Goal: Task Accomplishment & Management: Complete application form

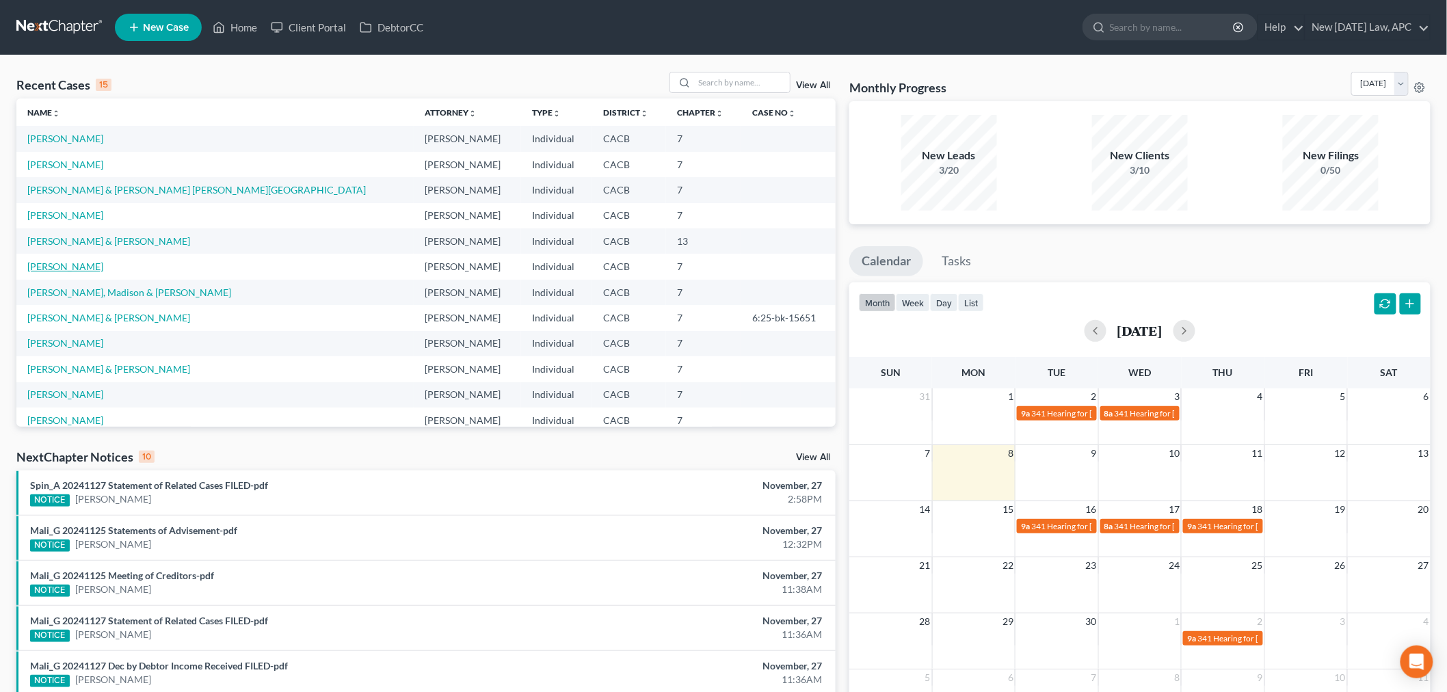
click at [69, 264] on link "[PERSON_NAME]" at bounding box center [65, 267] width 76 height 12
select select "4"
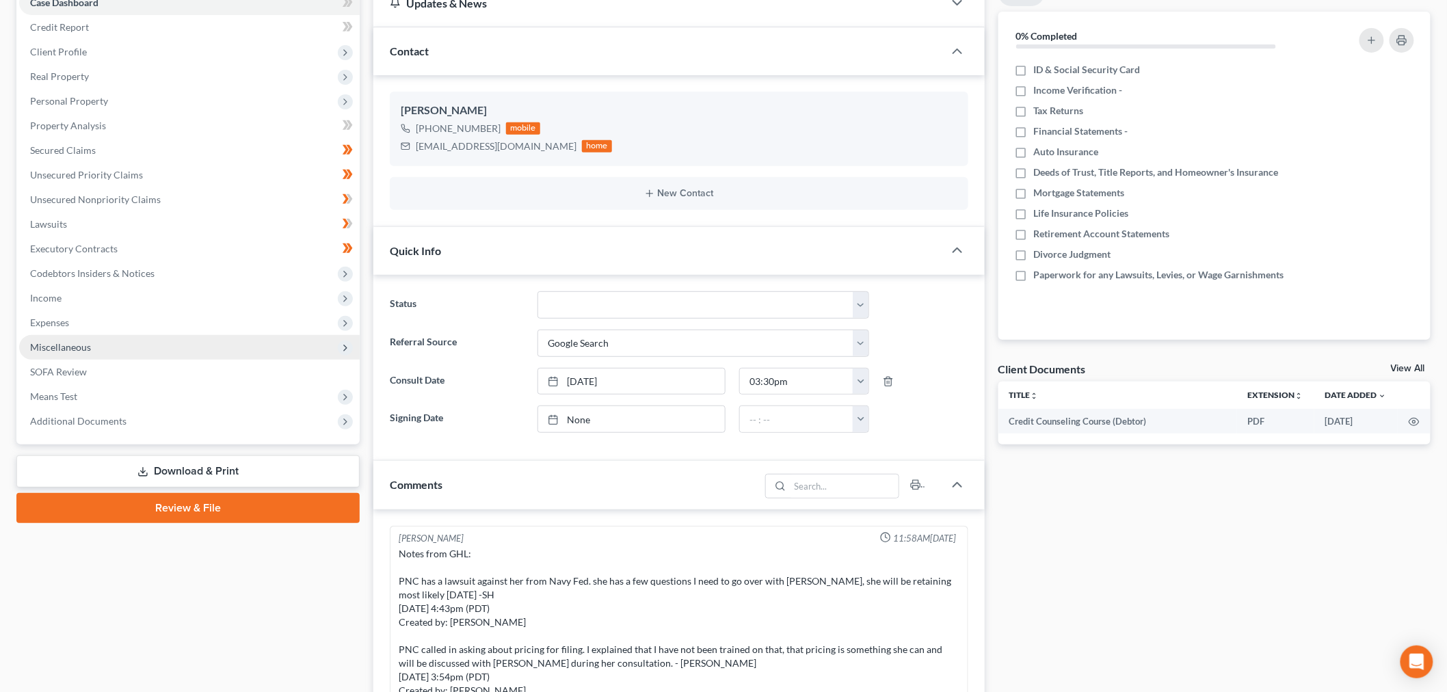
scroll to position [591, 0]
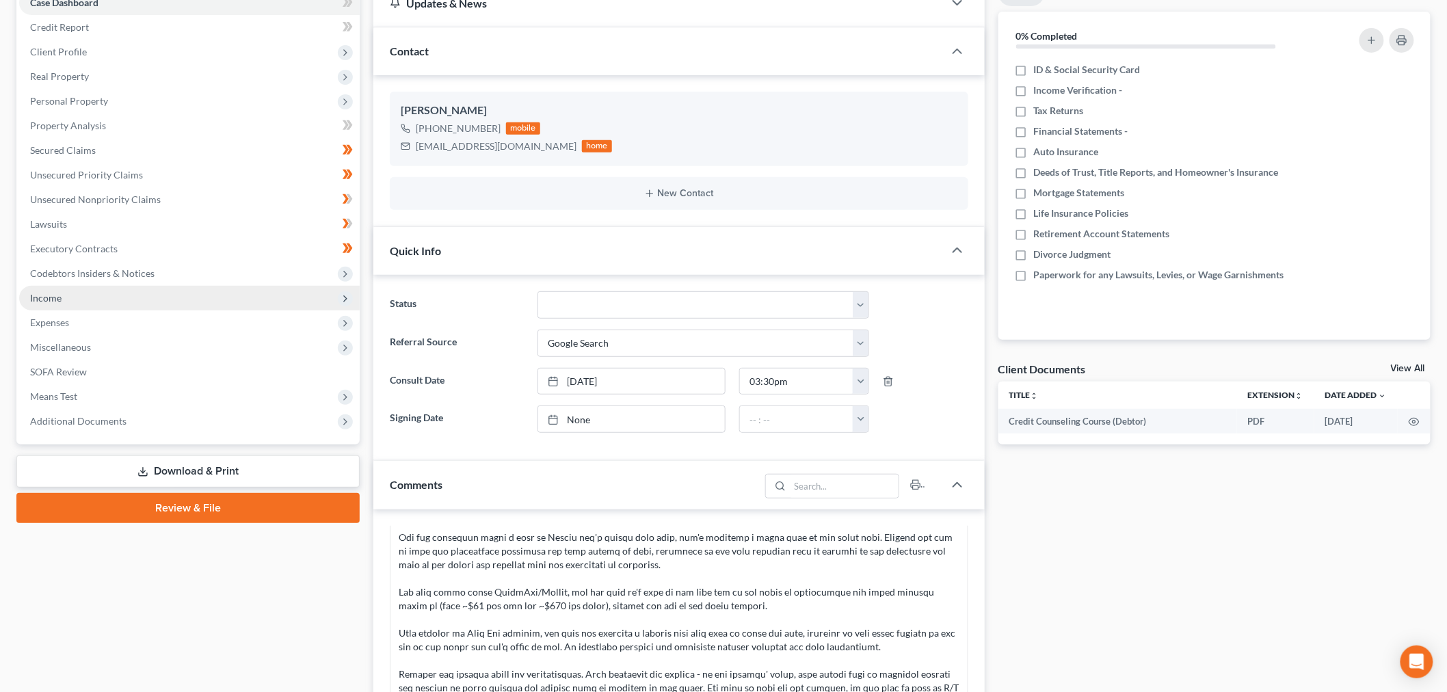
click at [85, 302] on span "Income" at bounding box center [189, 298] width 341 height 25
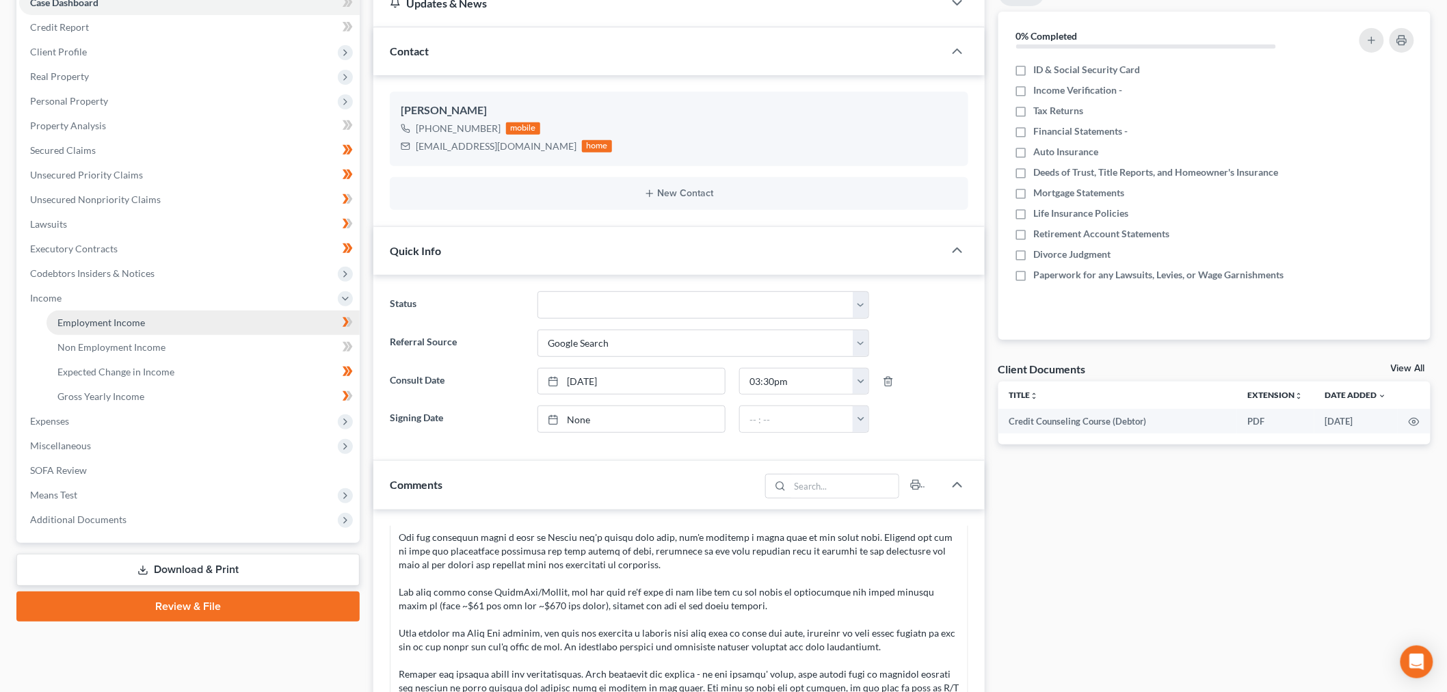
click at [146, 320] on link "Employment Income" at bounding box center [203, 322] width 313 height 25
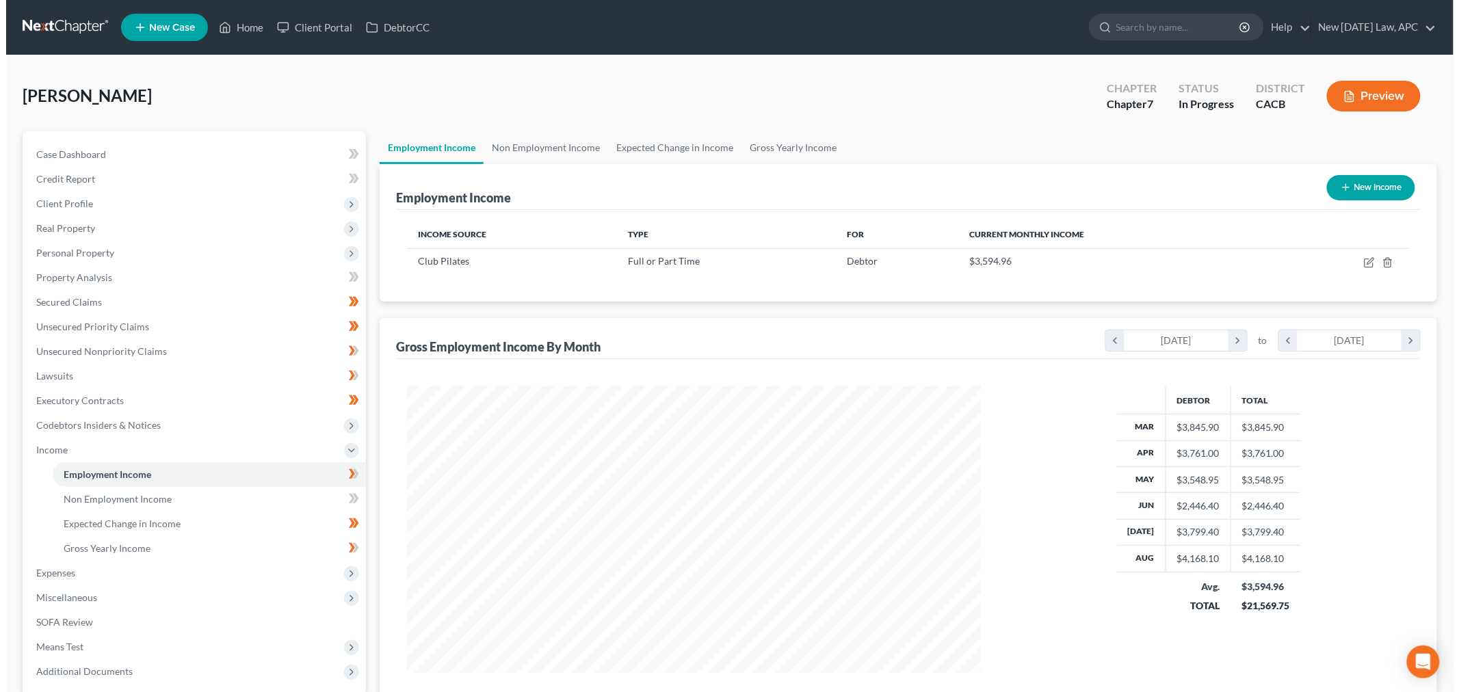
scroll to position [286, 600]
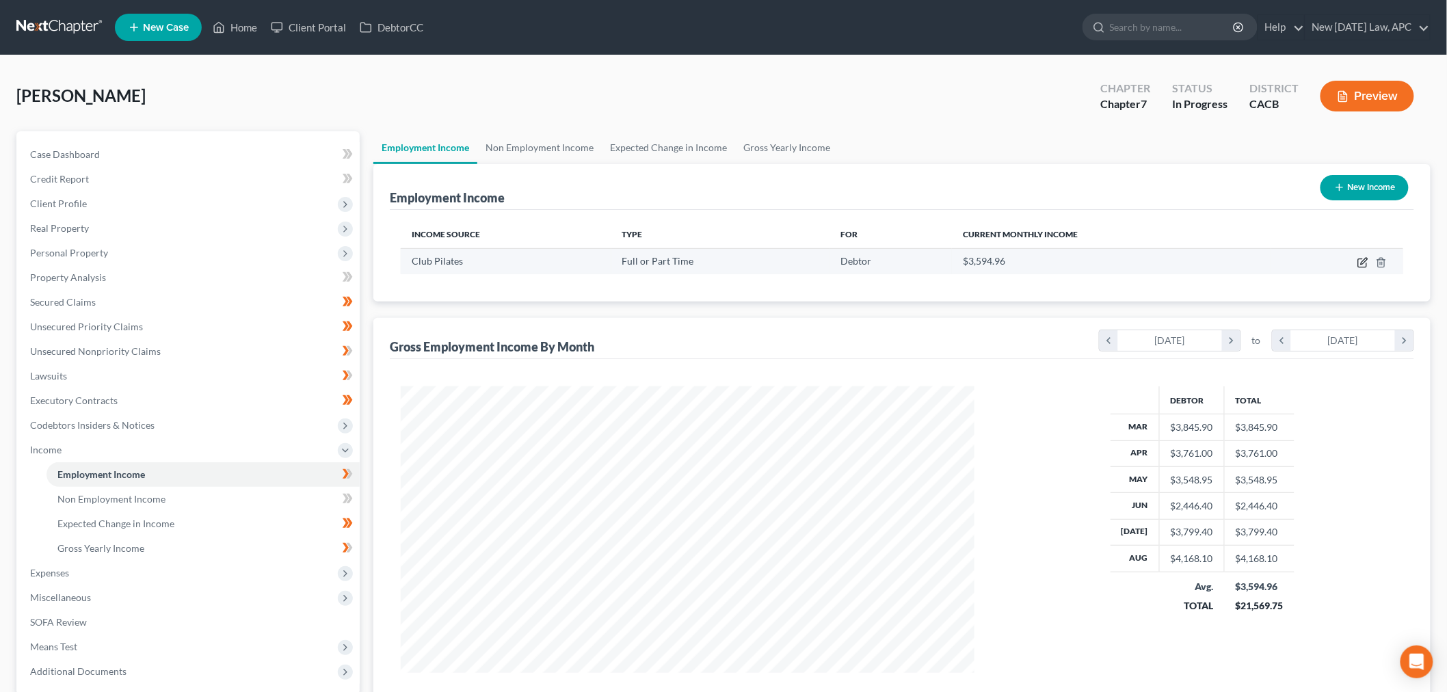
click at [1362, 260] on icon "button" at bounding box center [1362, 262] width 11 height 11
select select "0"
select select "4"
select select "1"
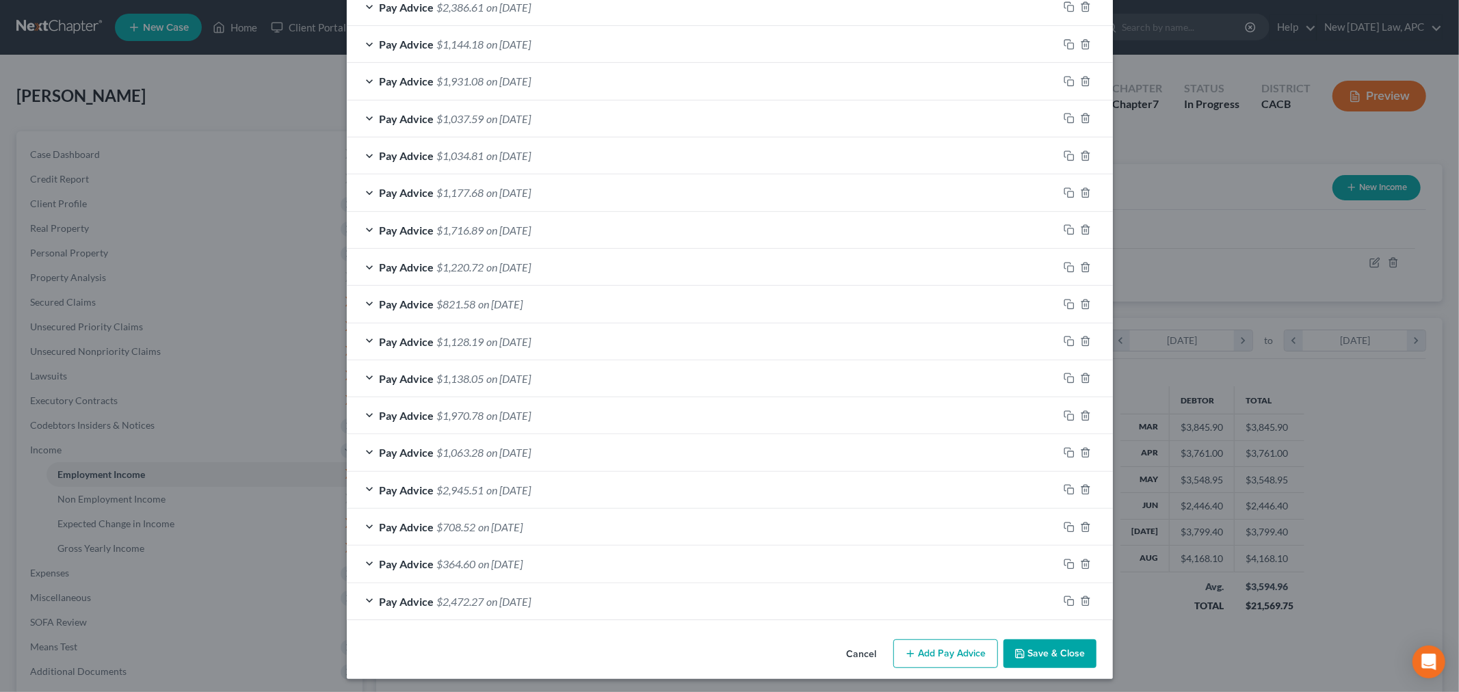
scroll to position [474, 0]
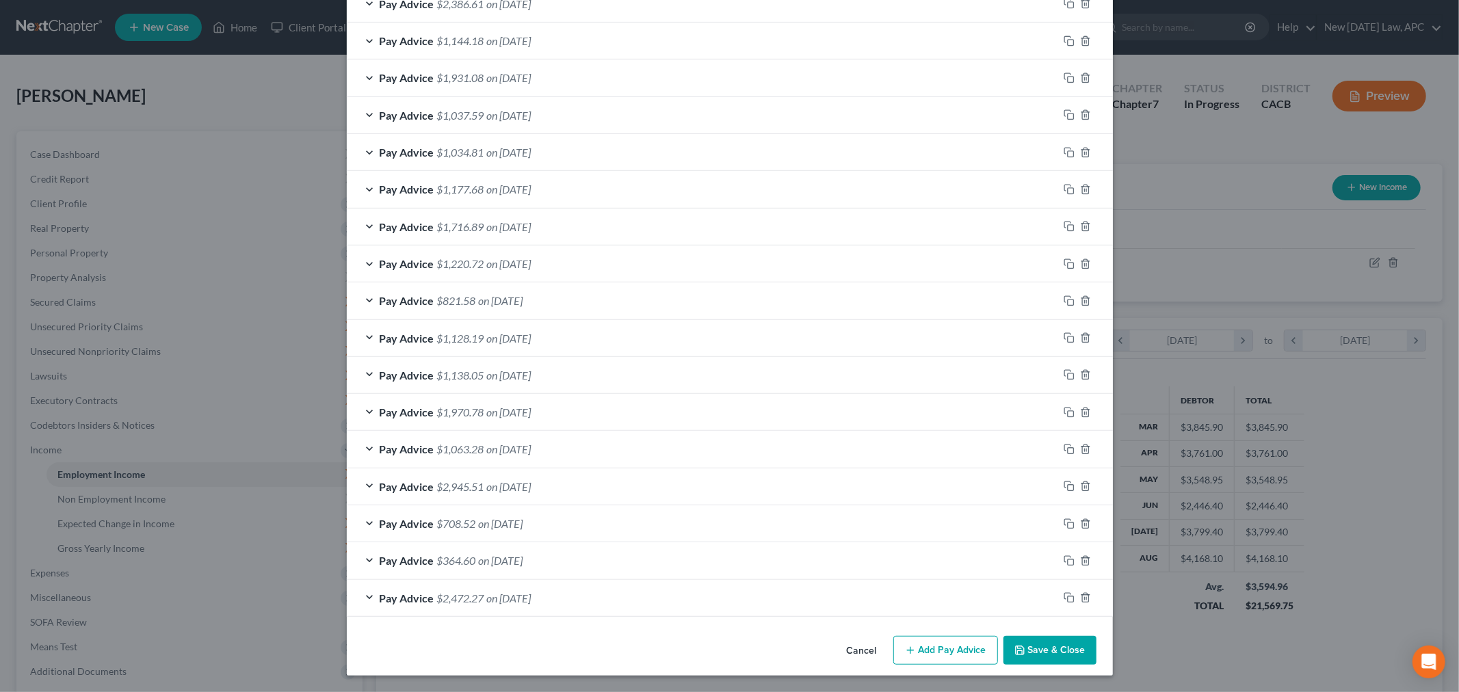
click at [899, 645] on button "Add Pay Advice" at bounding box center [945, 650] width 105 height 29
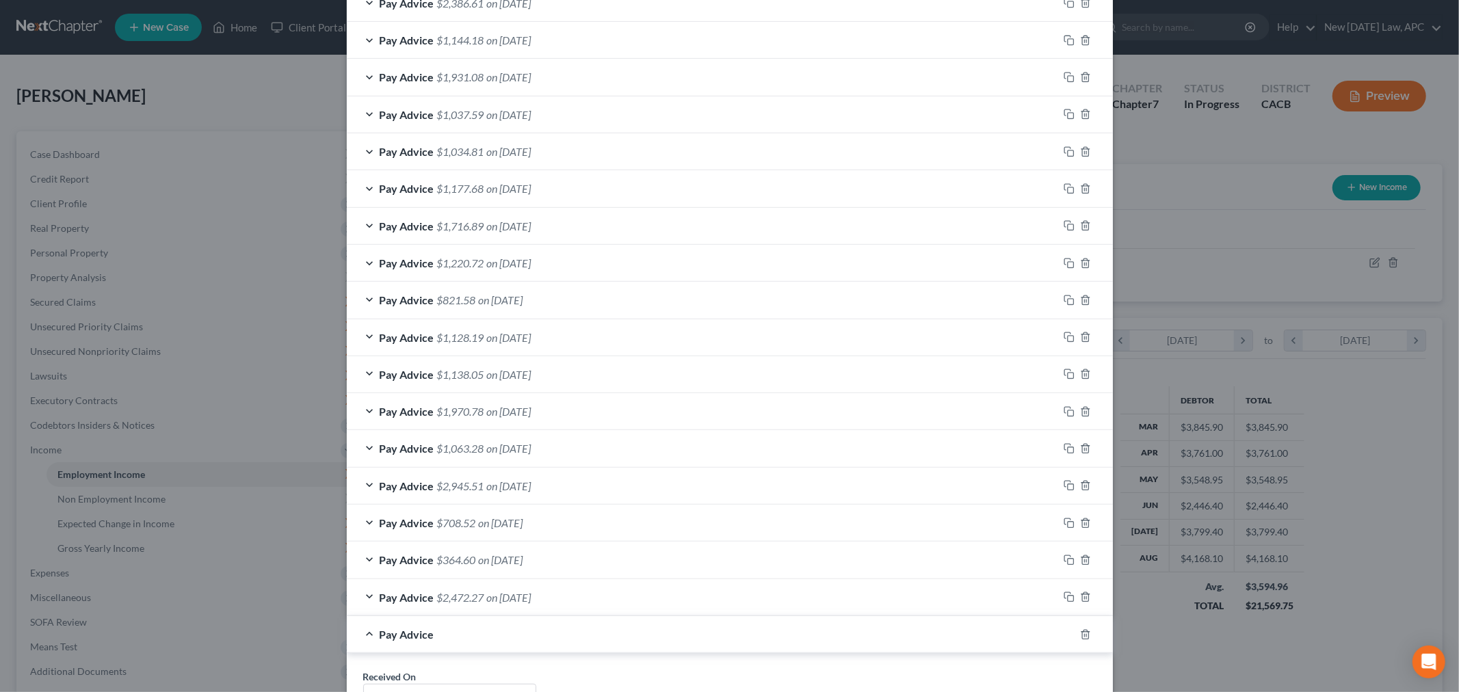
scroll to position [702, 0]
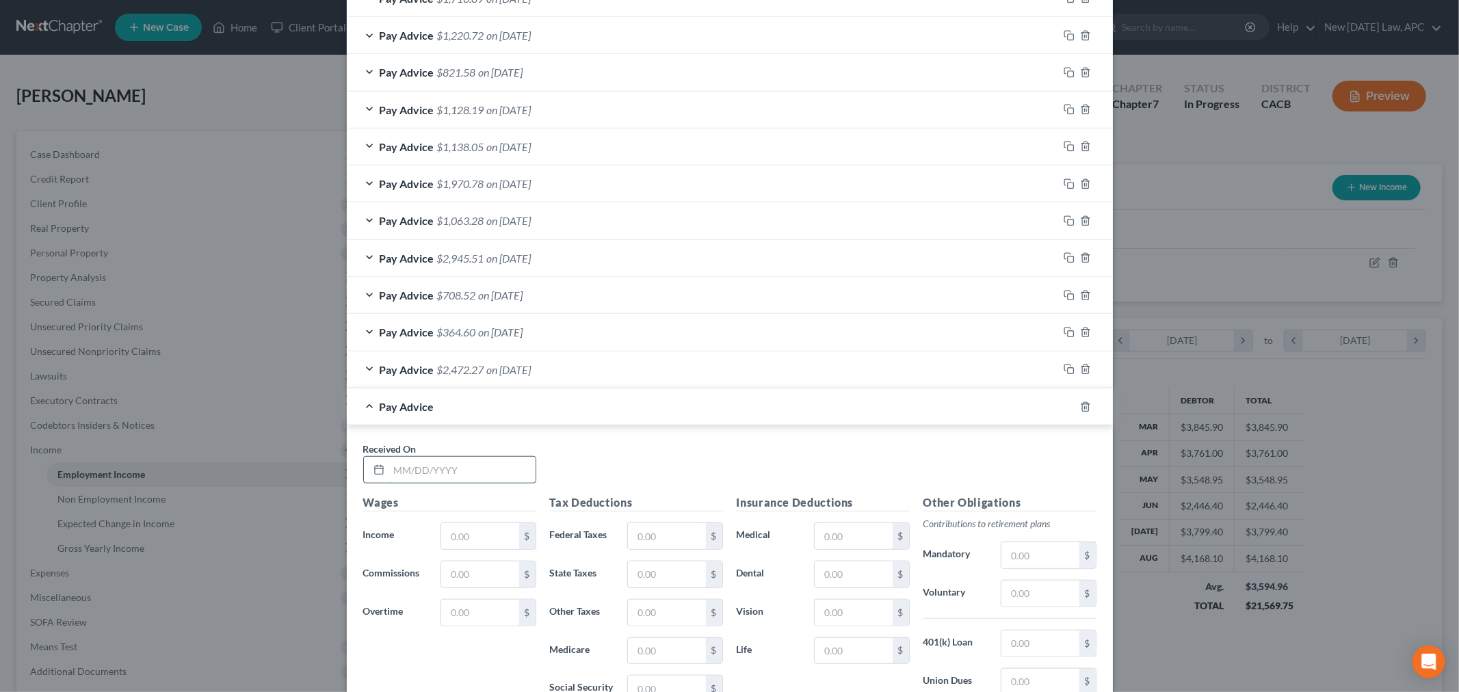
click at [455, 471] on input "text" at bounding box center [462, 470] width 146 height 26
type input "2"
type input "[DATE]"
click at [479, 535] on input "text" at bounding box center [479, 536] width 77 height 26
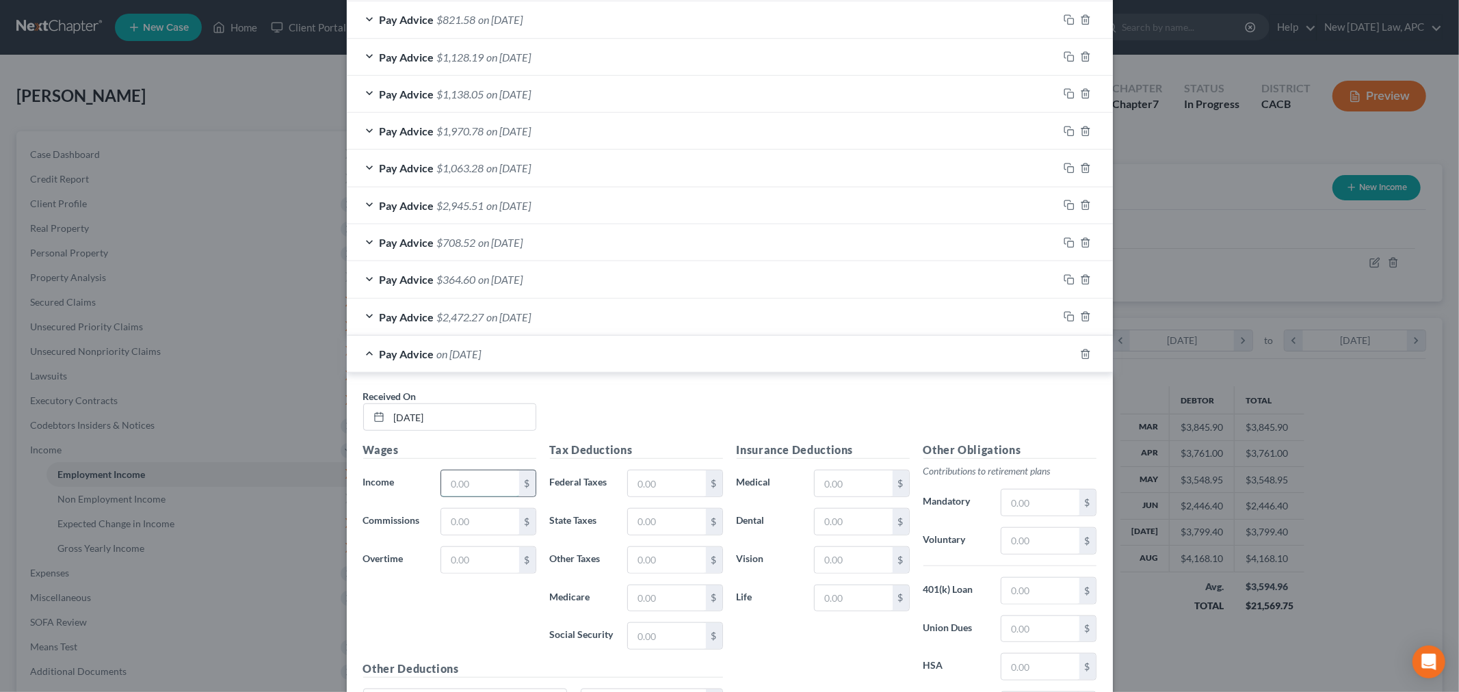
scroll to position [819, 0]
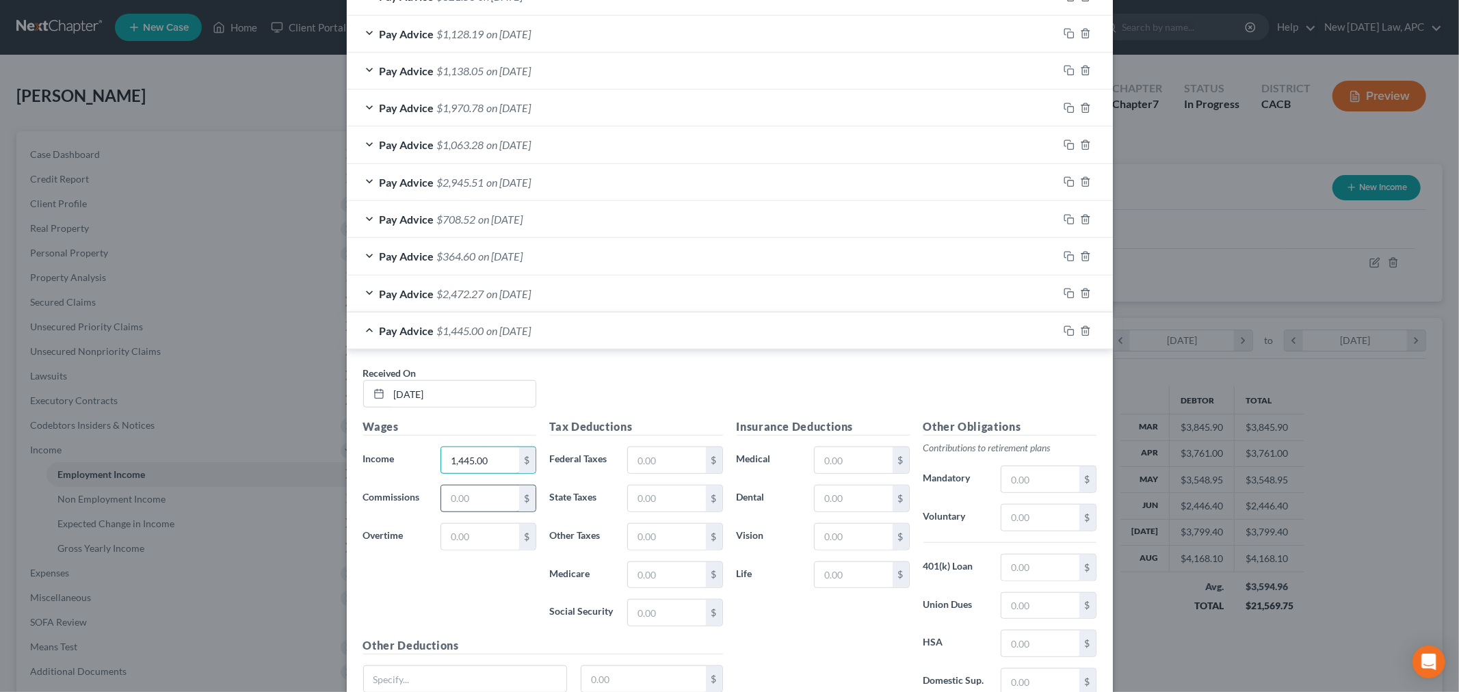
type input "1,445.00"
click at [483, 488] on input "text" at bounding box center [479, 499] width 77 height 26
type input "698.75"
click at [657, 450] on input "text" at bounding box center [666, 460] width 77 height 26
type input "172.31"
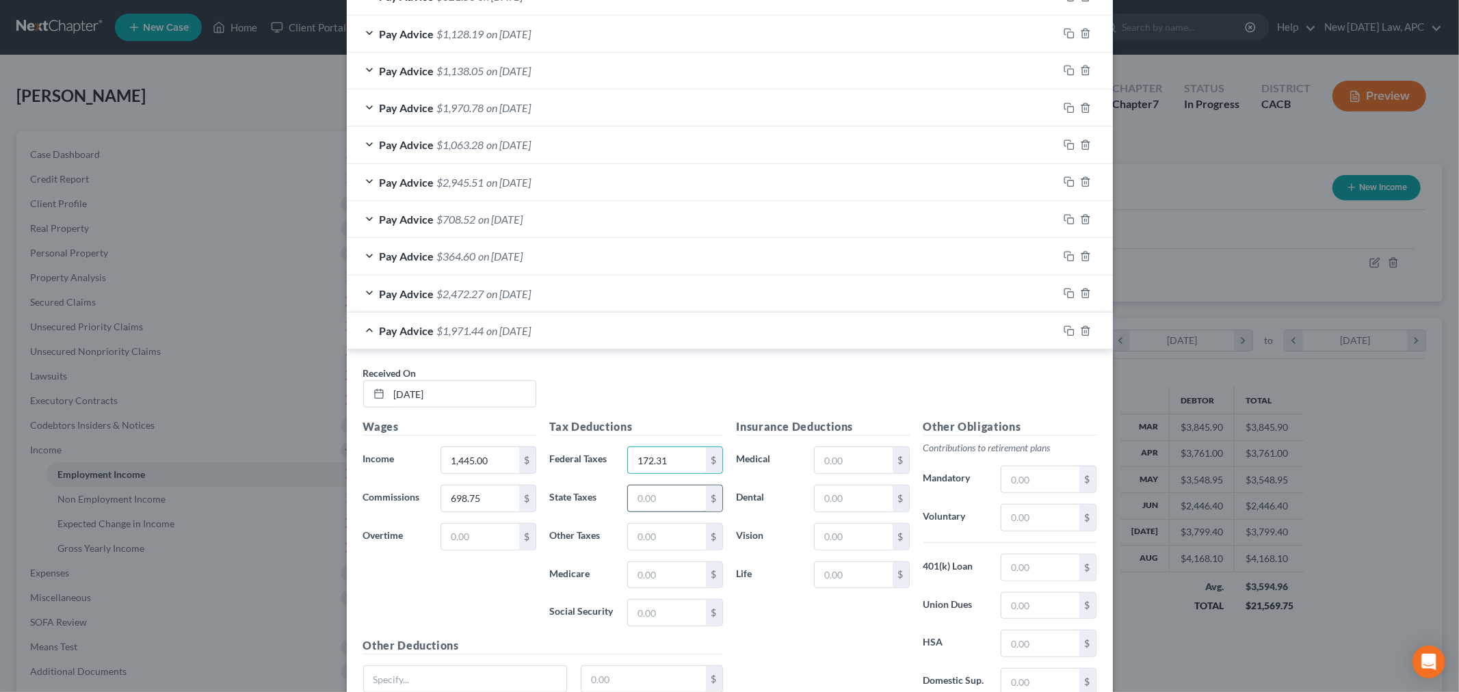
click at [638, 492] on input "text" at bounding box center [666, 499] width 77 height 26
type input "61.06"
click at [658, 535] on input "text" at bounding box center [666, 537] width 77 height 26
type input "25.73"
click at [659, 572] on input "text" at bounding box center [666, 575] width 77 height 26
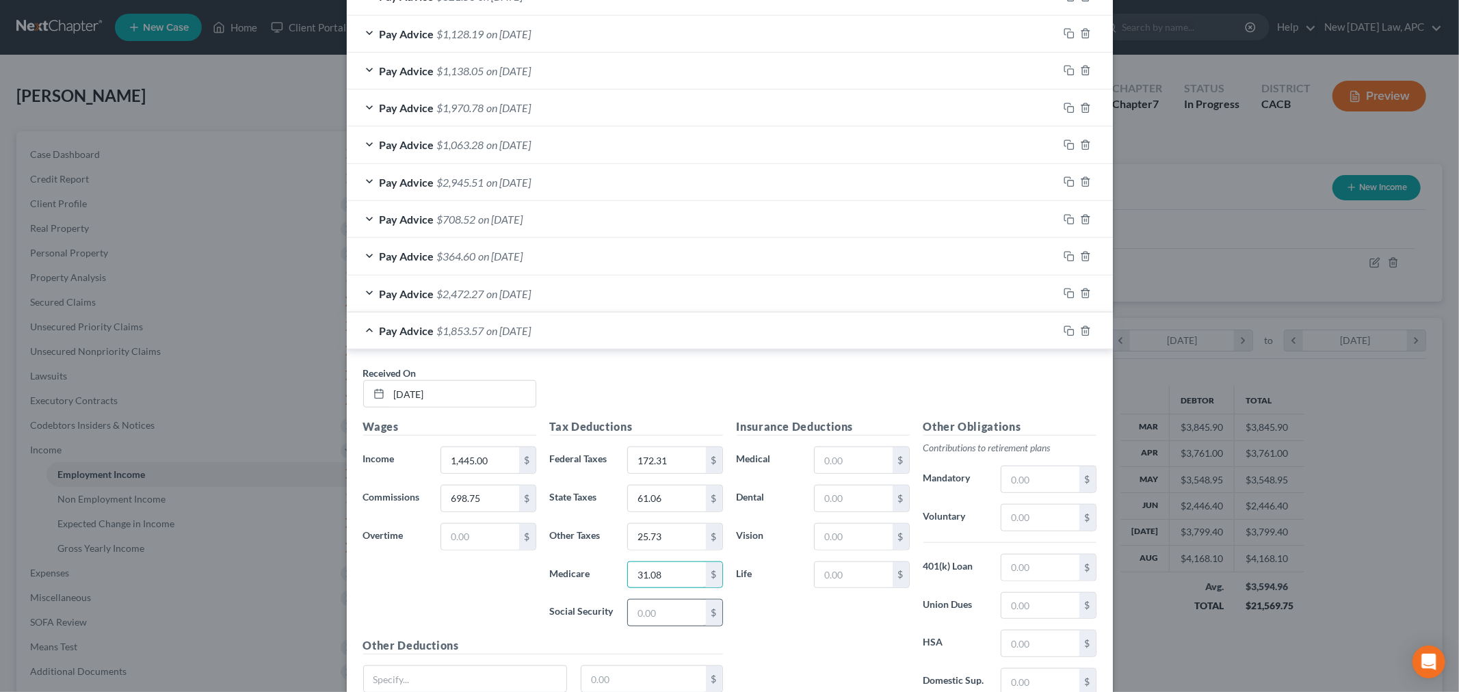
type input "31.08"
click at [637, 625] on input "text" at bounding box center [666, 613] width 77 height 26
type input "132.92"
click at [667, 394] on div "Received On * [DATE]" at bounding box center [729, 392] width 747 height 53
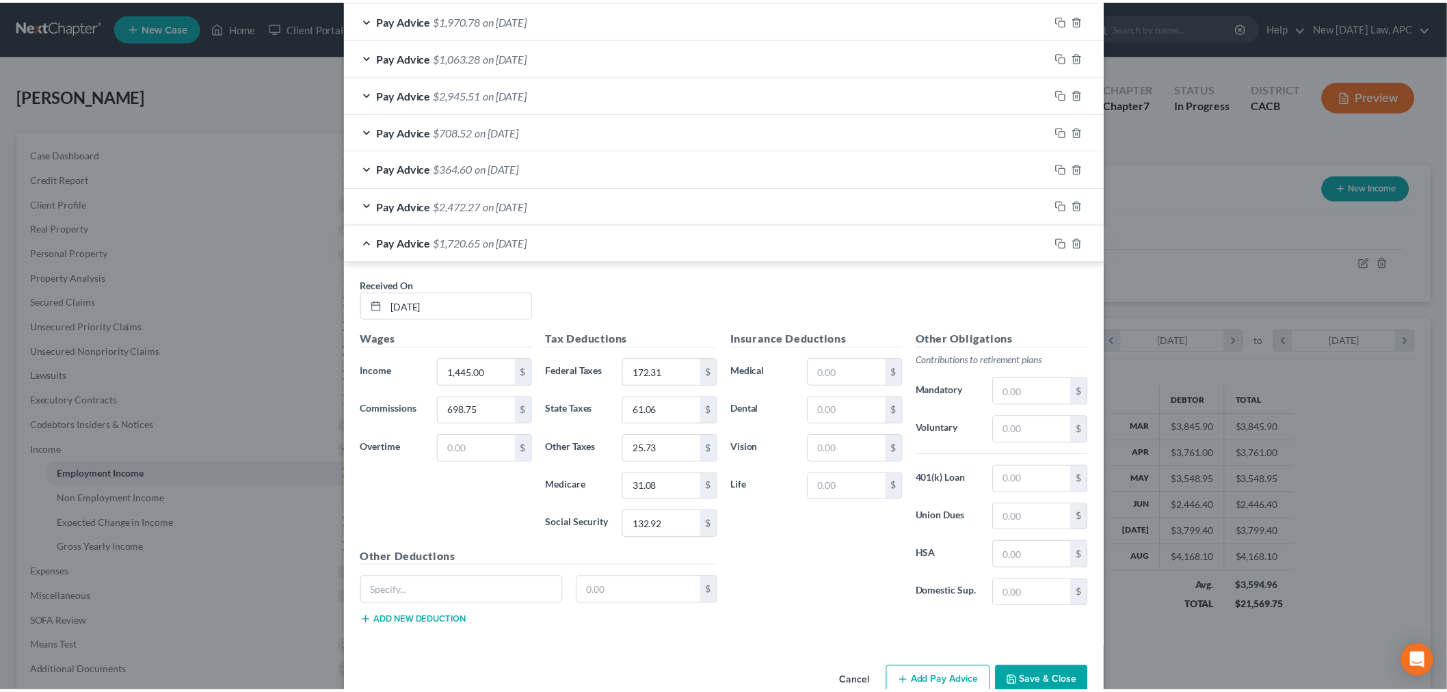
scroll to position [940, 0]
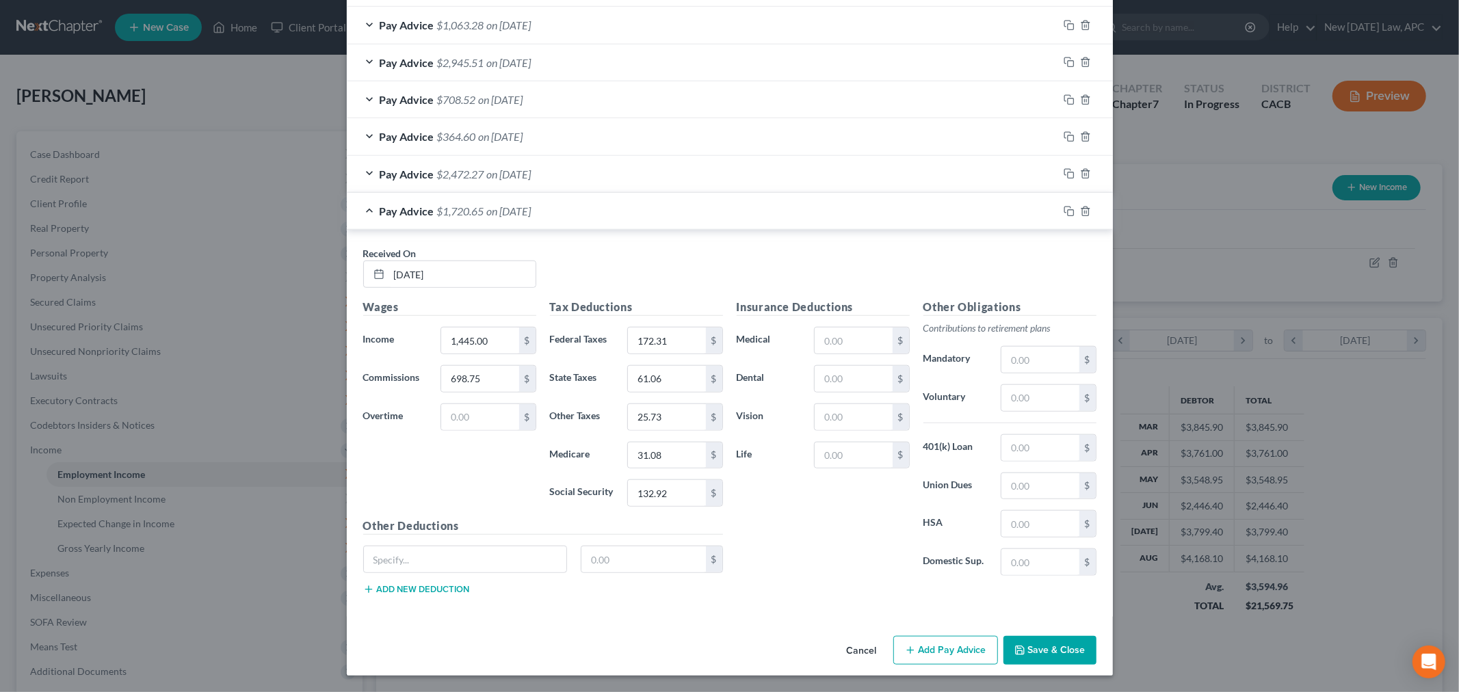
click at [1026, 643] on button "Save & Close" at bounding box center [1049, 650] width 93 height 29
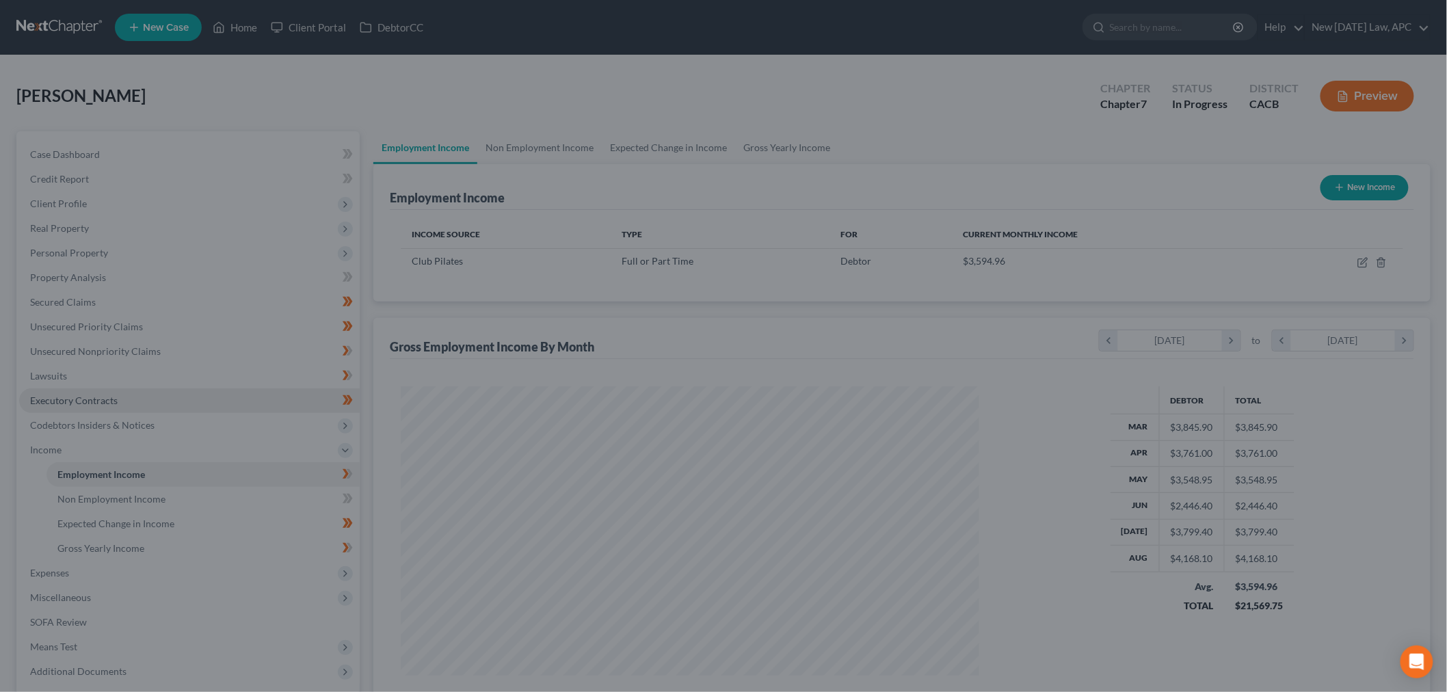
scroll to position [683584, 683269]
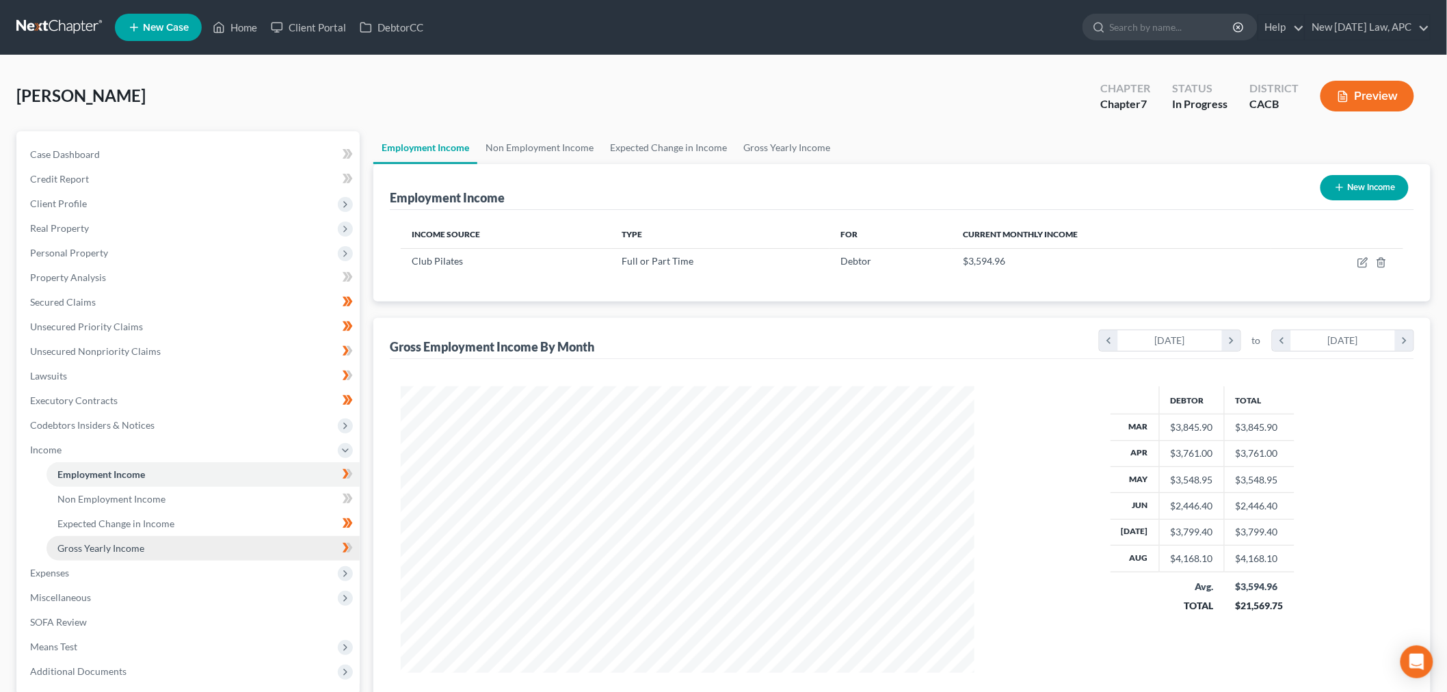
click at [114, 548] on span "Gross Yearly Income" at bounding box center [100, 548] width 87 height 12
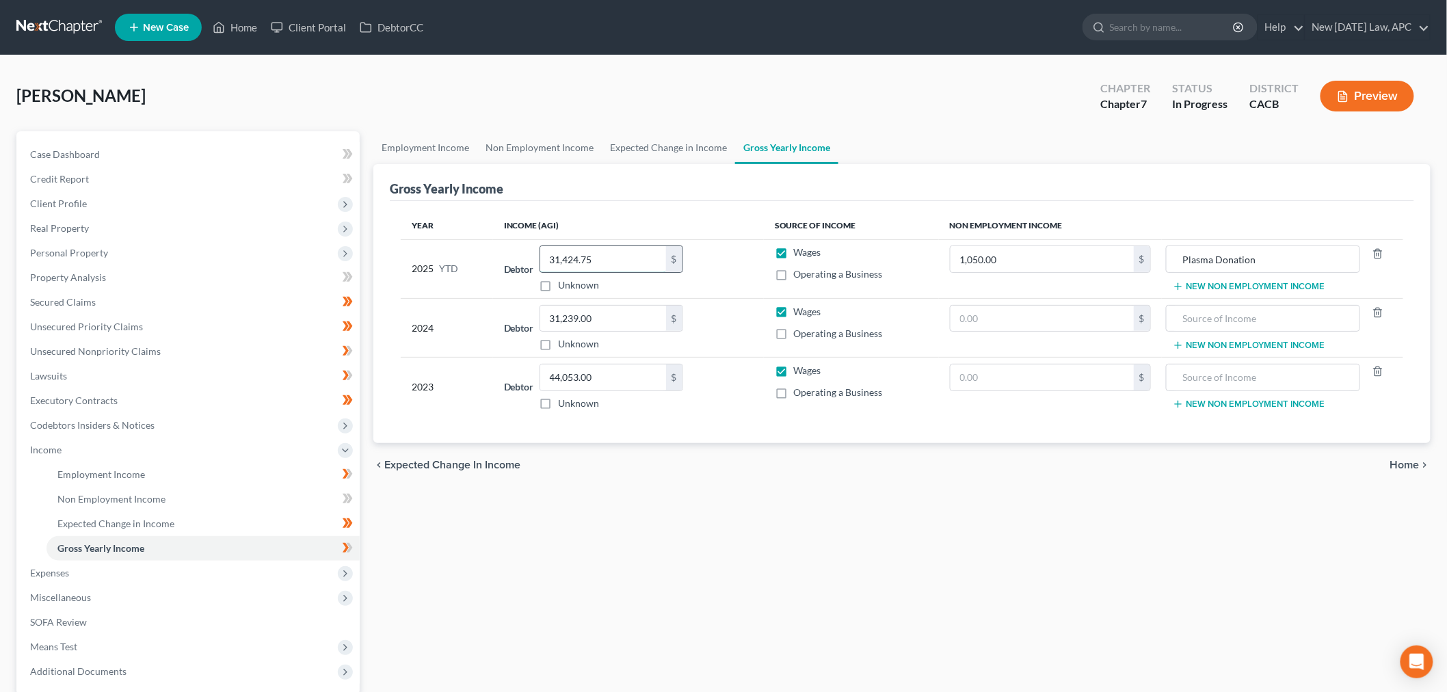
click at [626, 257] on input "31,424.75" at bounding box center [603, 259] width 126 height 26
type input "33,568.50"
click at [648, 188] on div "Gross Yearly Income" at bounding box center [902, 182] width 1024 height 37
click at [588, 554] on div "Employment Income Non Employment Income Expected Change in Income Gross Yearly …" at bounding box center [902, 452] width 1071 height 642
click at [127, 520] on span "Expected Change in Income" at bounding box center [115, 524] width 117 height 12
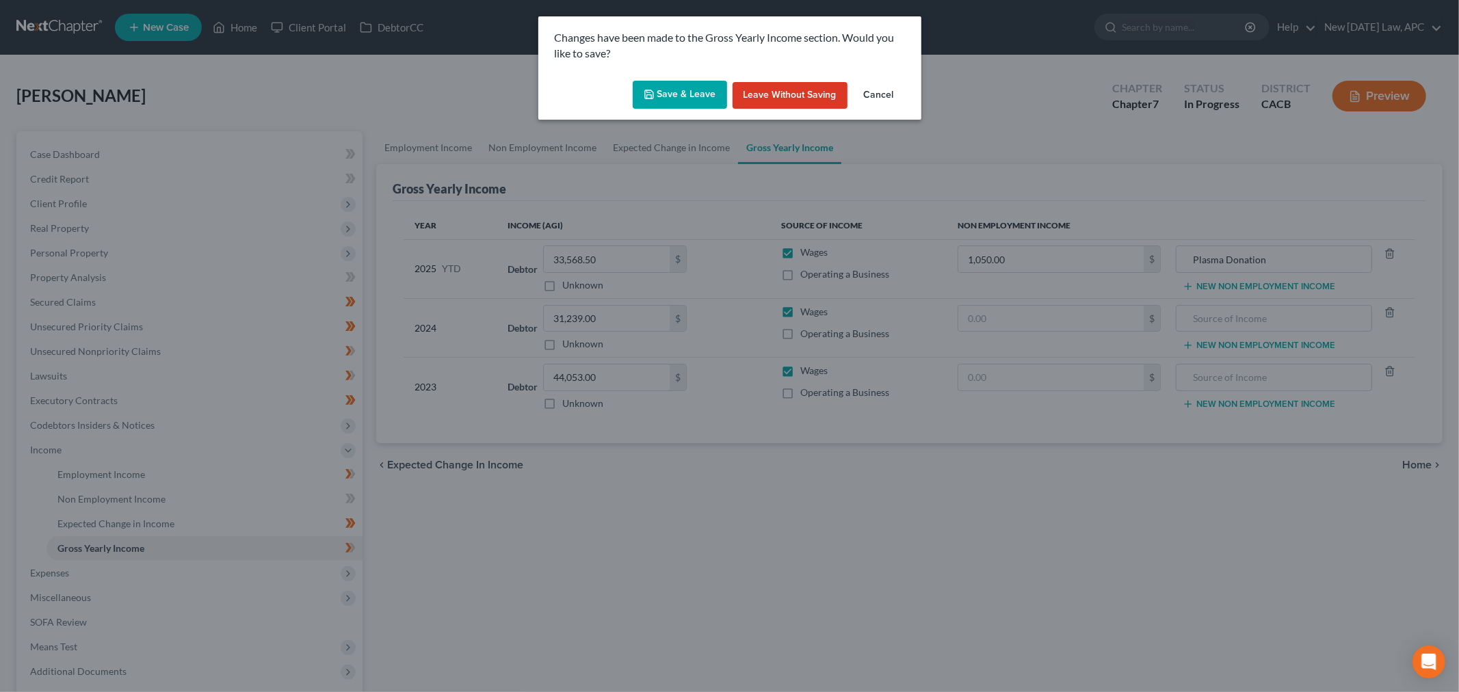
click at [693, 94] on button "Save & Leave" at bounding box center [680, 95] width 94 height 29
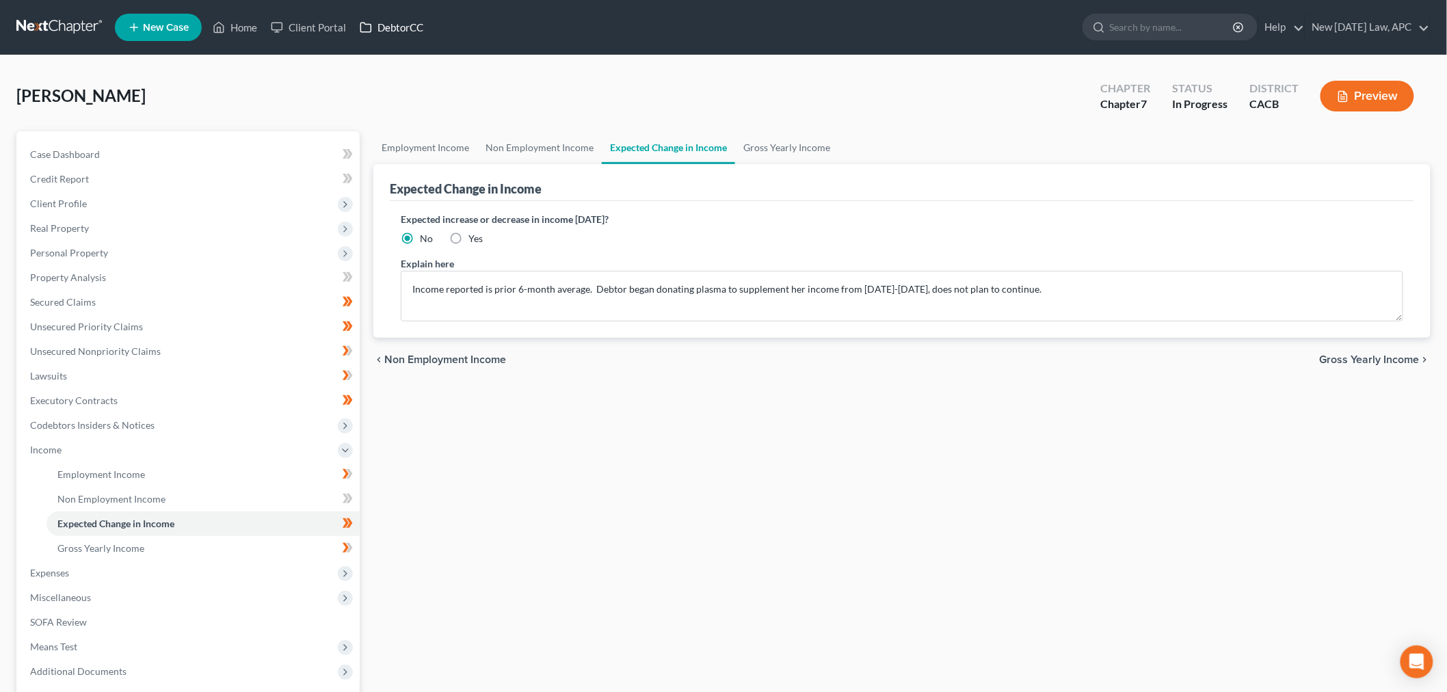
click at [399, 25] on link "DebtorCC" at bounding box center [391, 27] width 77 height 25
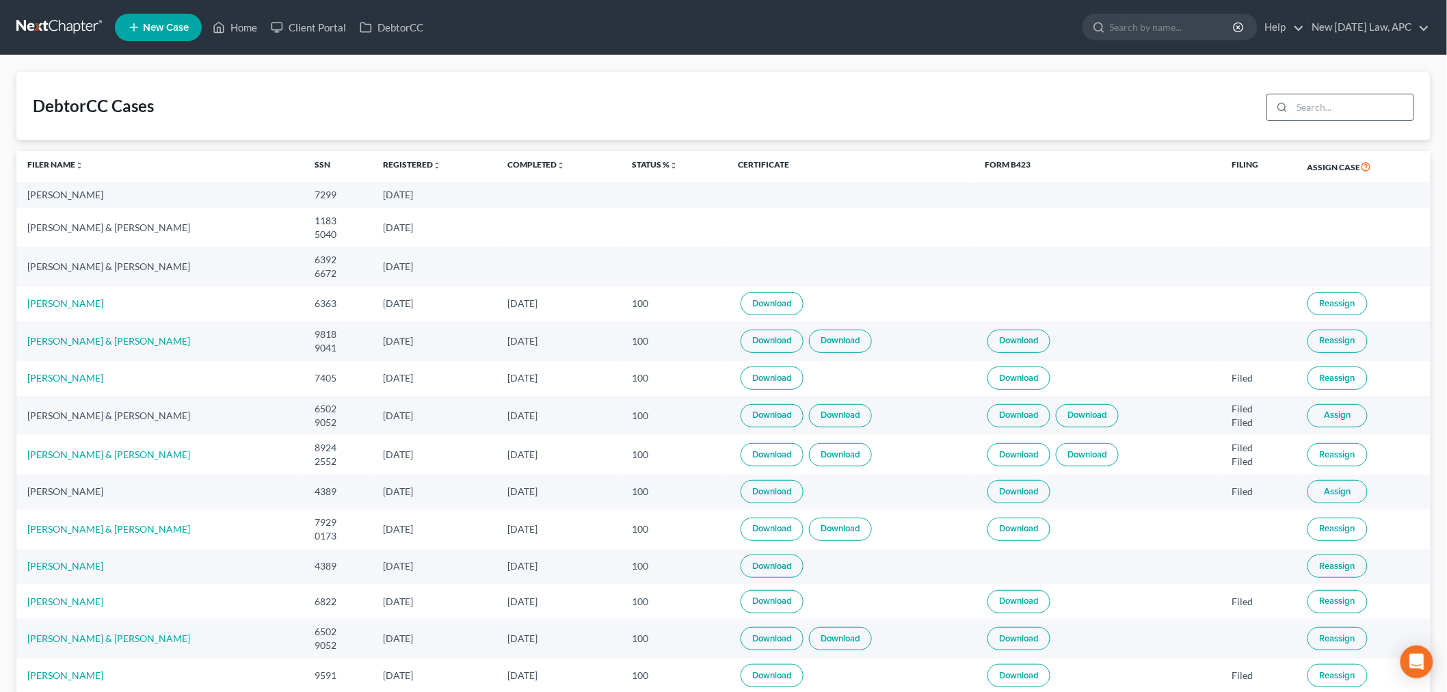
click at [1328, 105] on input "search" at bounding box center [1353, 107] width 121 height 26
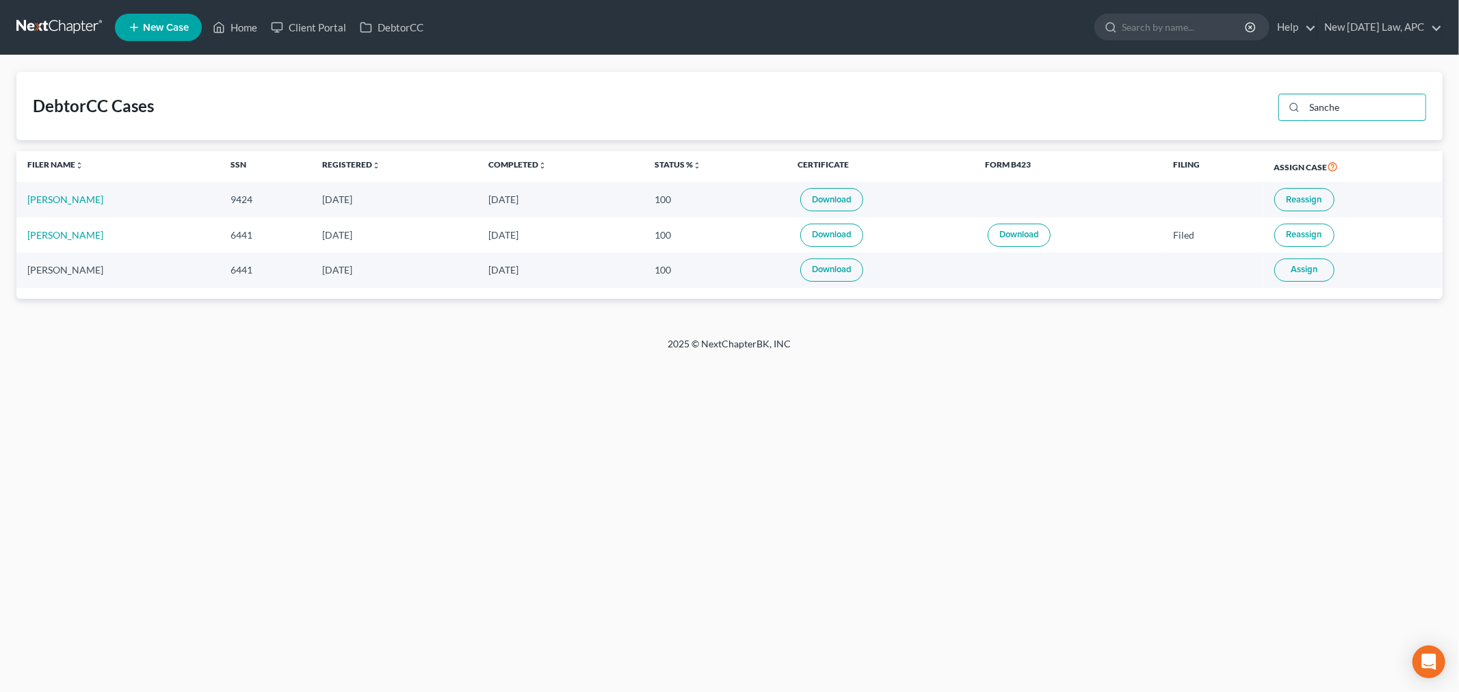
type input "Sanche"
click at [830, 198] on link "Download" at bounding box center [831, 199] width 63 height 23
click at [248, 25] on link "Home" at bounding box center [235, 27] width 58 height 25
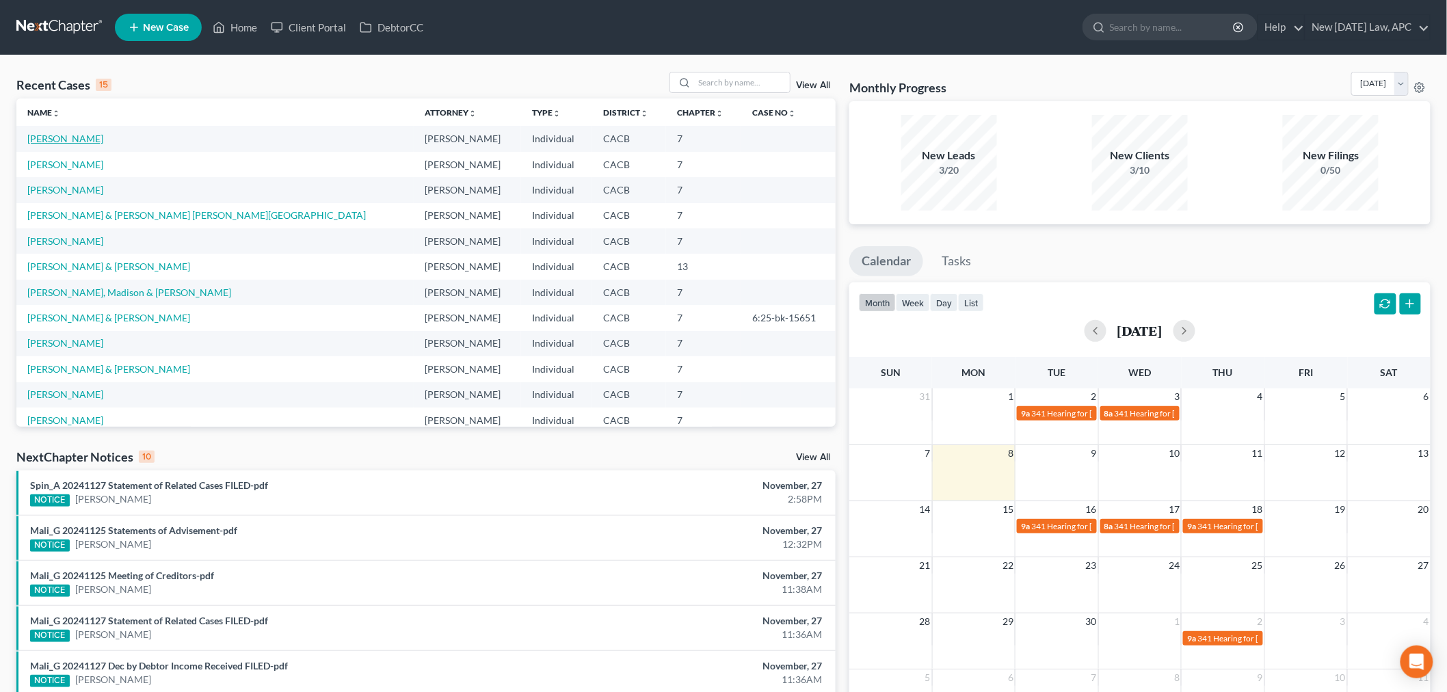
click at [78, 134] on link "[PERSON_NAME]" at bounding box center [65, 139] width 76 height 12
select select "4"
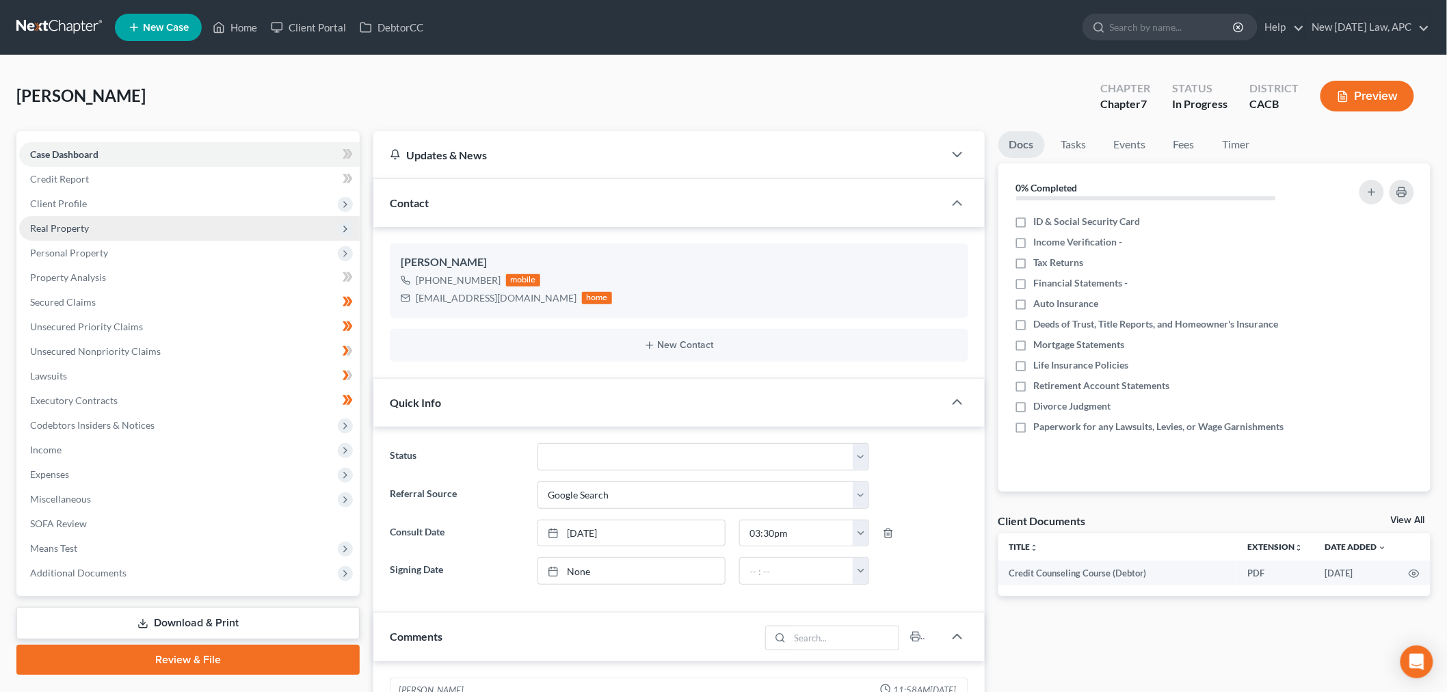
scroll to position [591, 0]
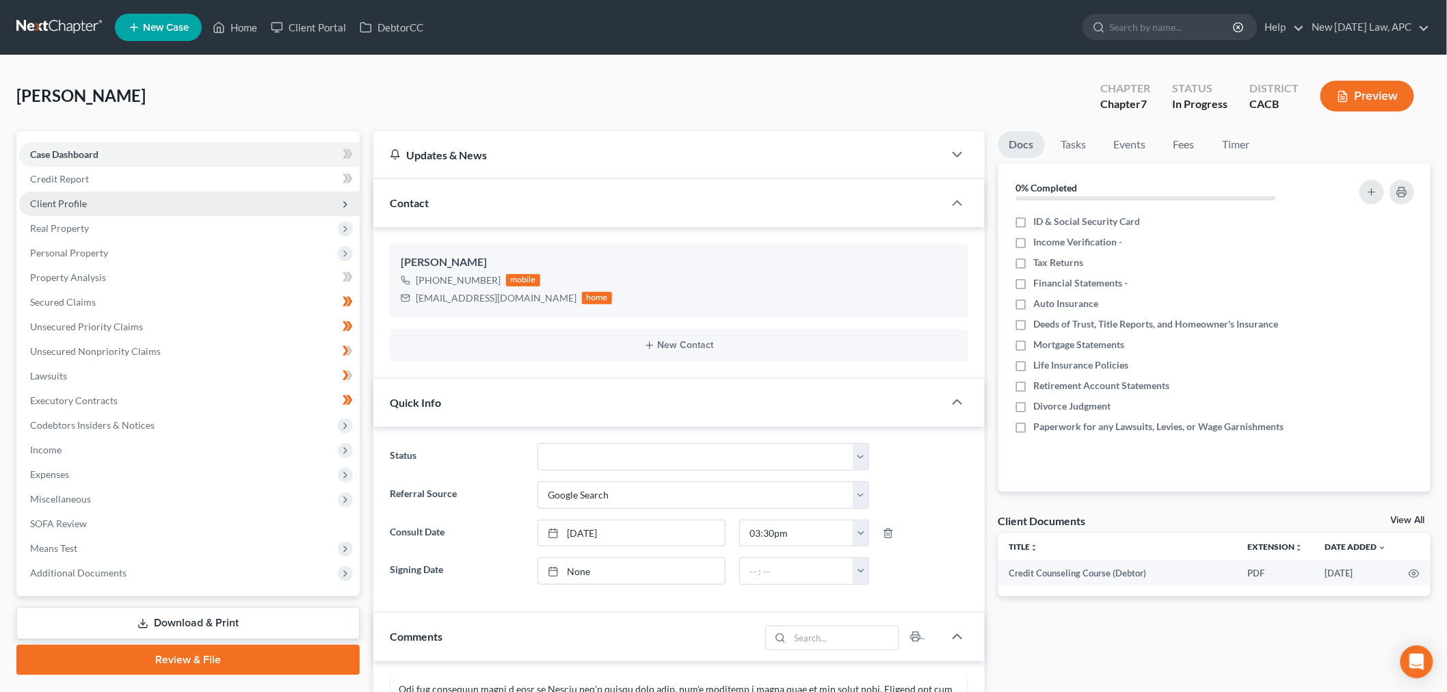
click at [78, 202] on span "Client Profile" at bounding box center [58, 204] width 57 height 12
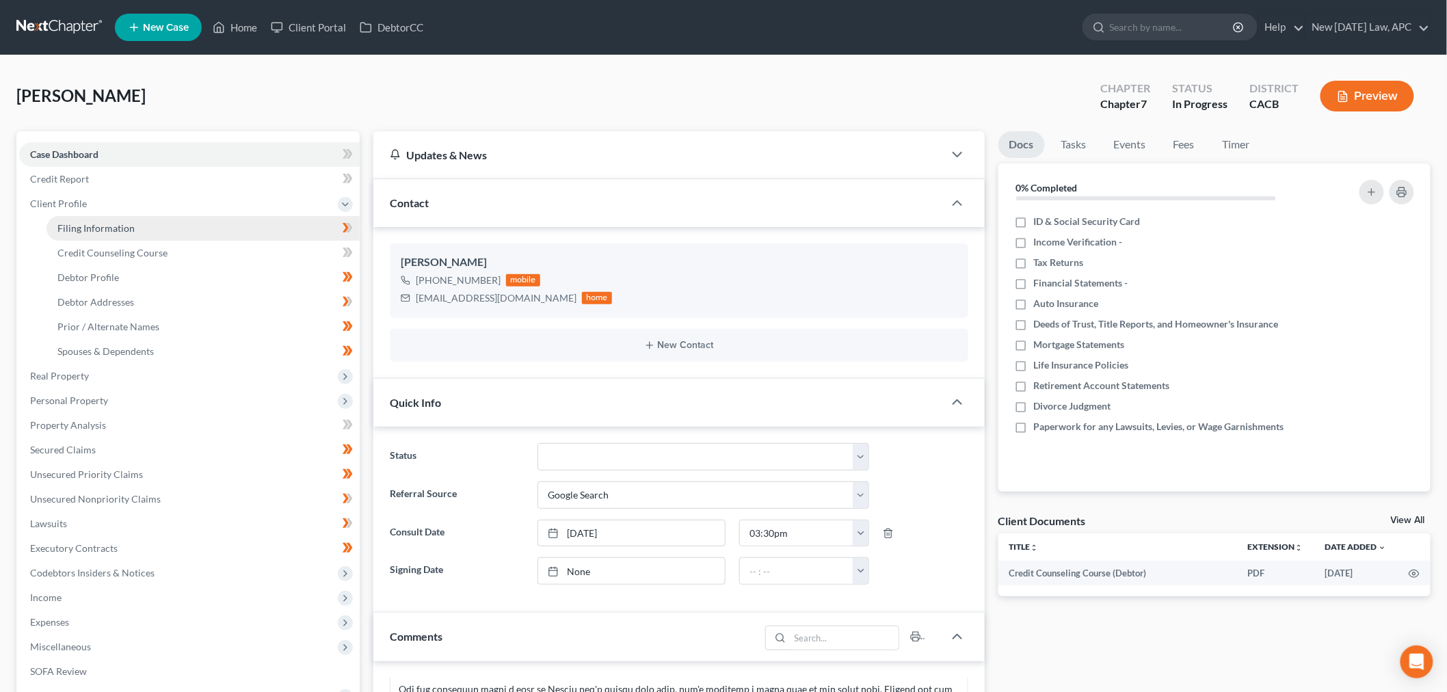
click at [79, 223] on span "Filing Information" at bounding box center [95, 228] width 77 height 12
select select "1"
select select "0"
select select "4"
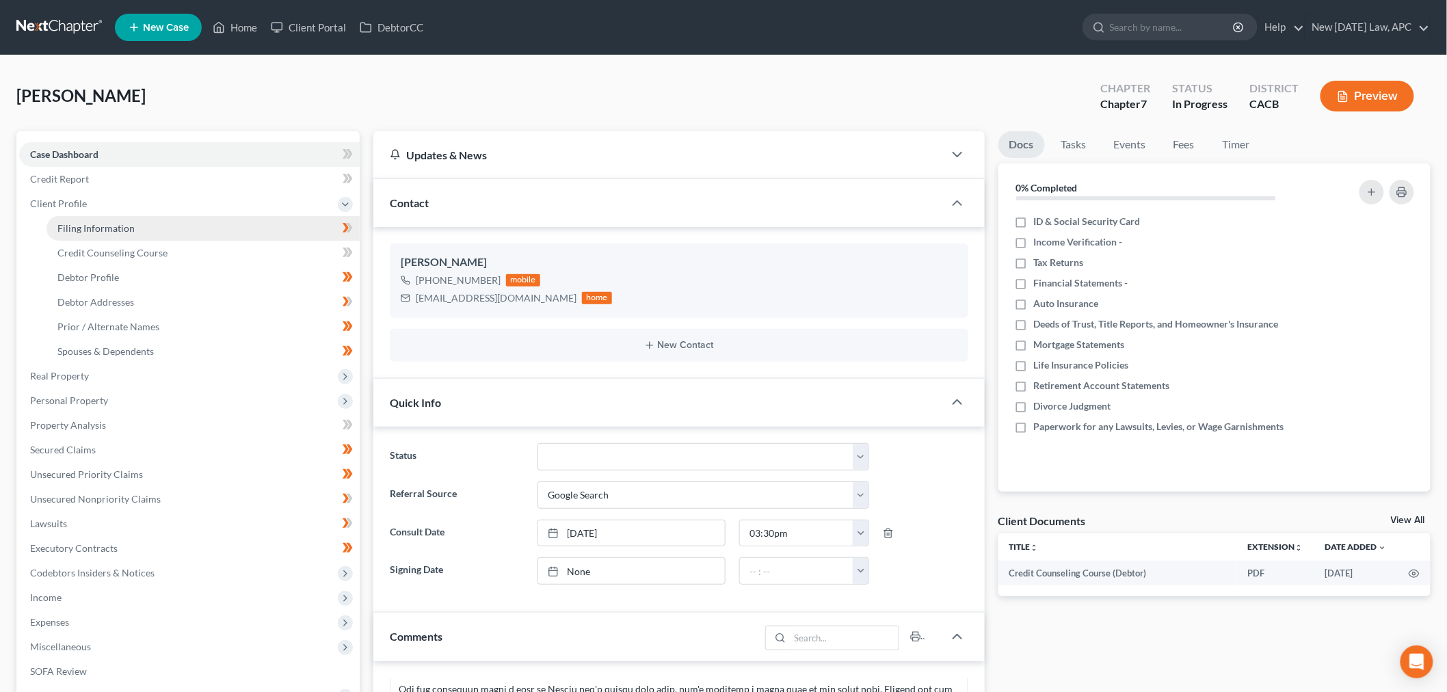
select select "0"
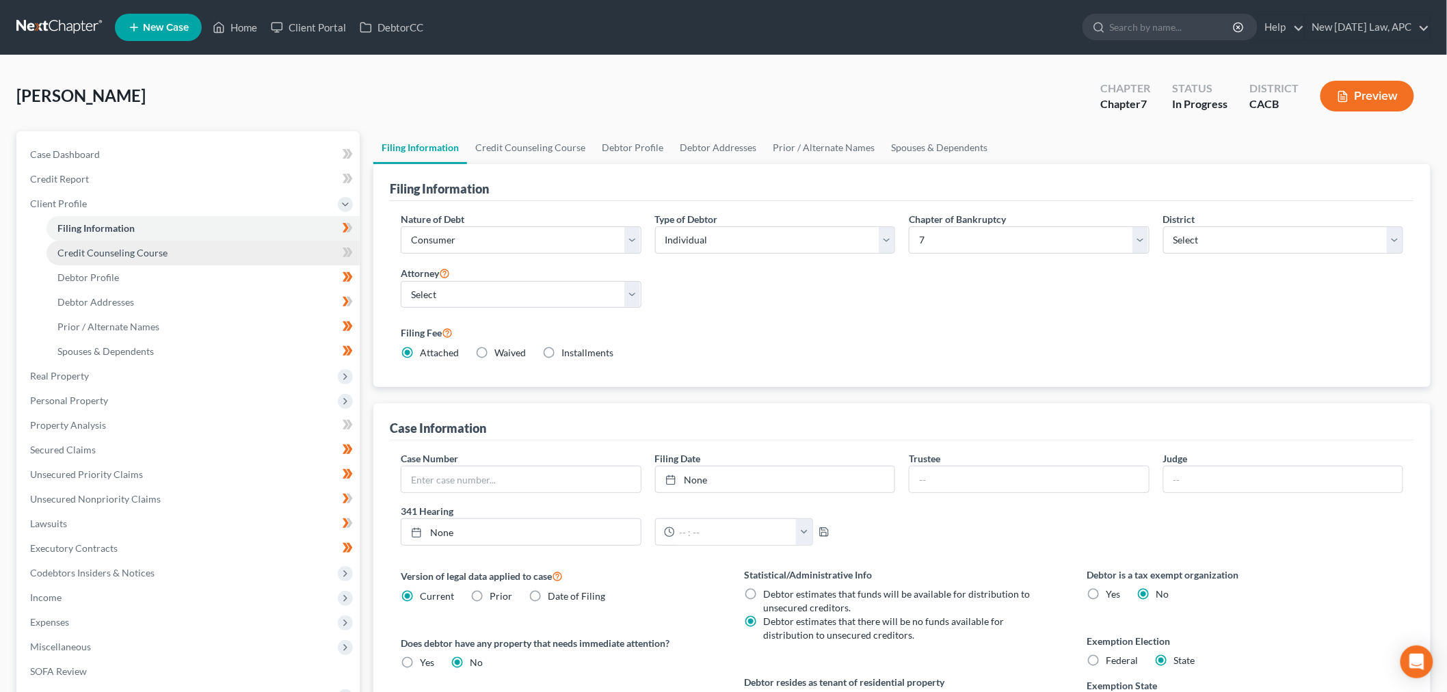
click at [127, 261] on link "Credit Counseling Course" at bounding box center [203, 253] width 313 height 25
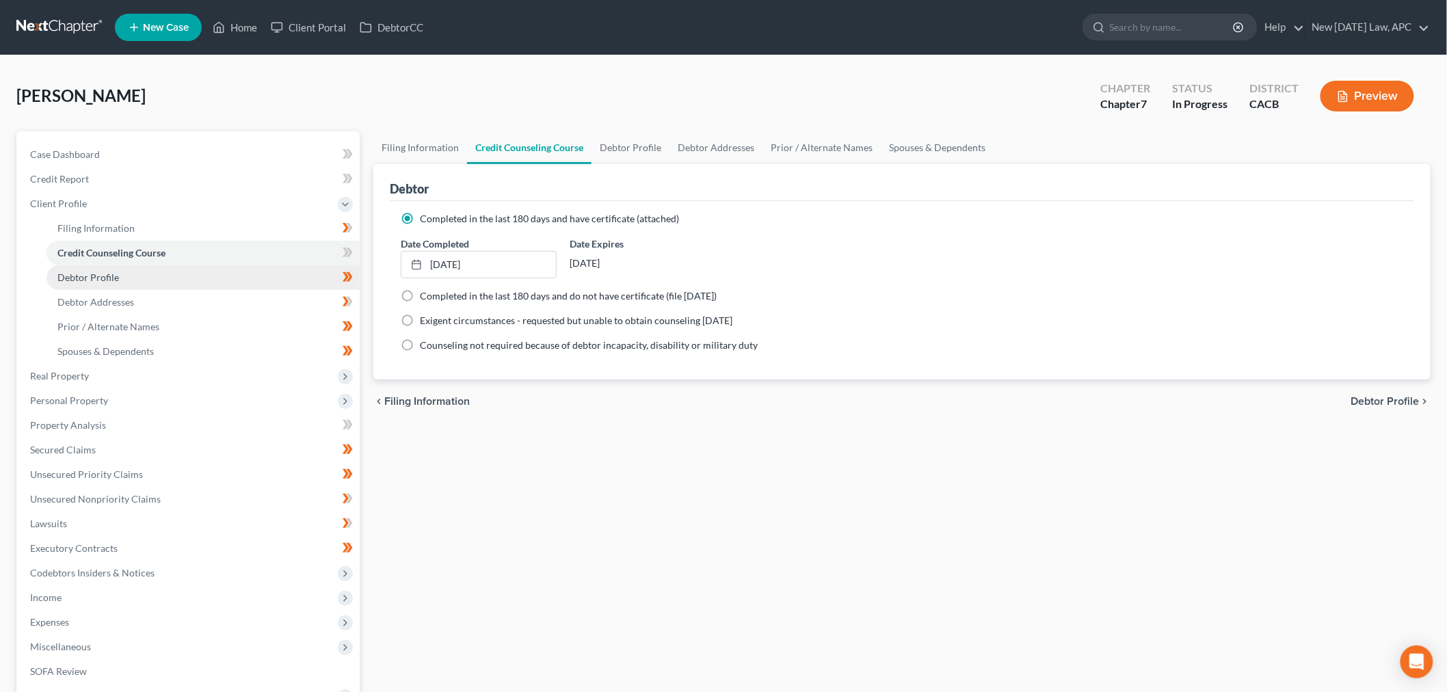
click at [118, 278] on link "Debtor Profile" at bounding box center [203, 277] width 313 height 25
select select "0"
